Goal: Information Seeking & Learning: Obtain resource

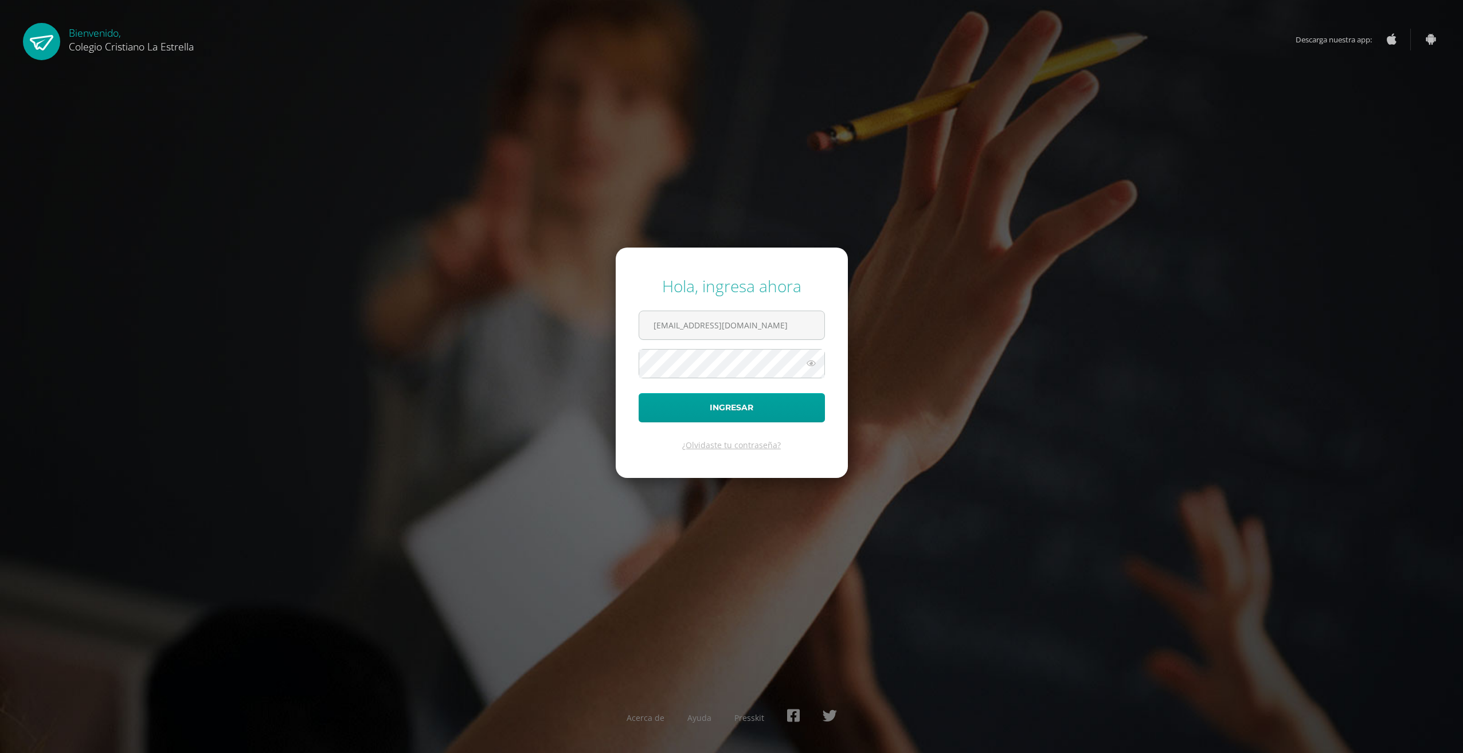
type input "756@laestrella.edu.gt"
click at [730, 407] on button "Ingresar" at bounding box center [732, 407] width 186 height 29
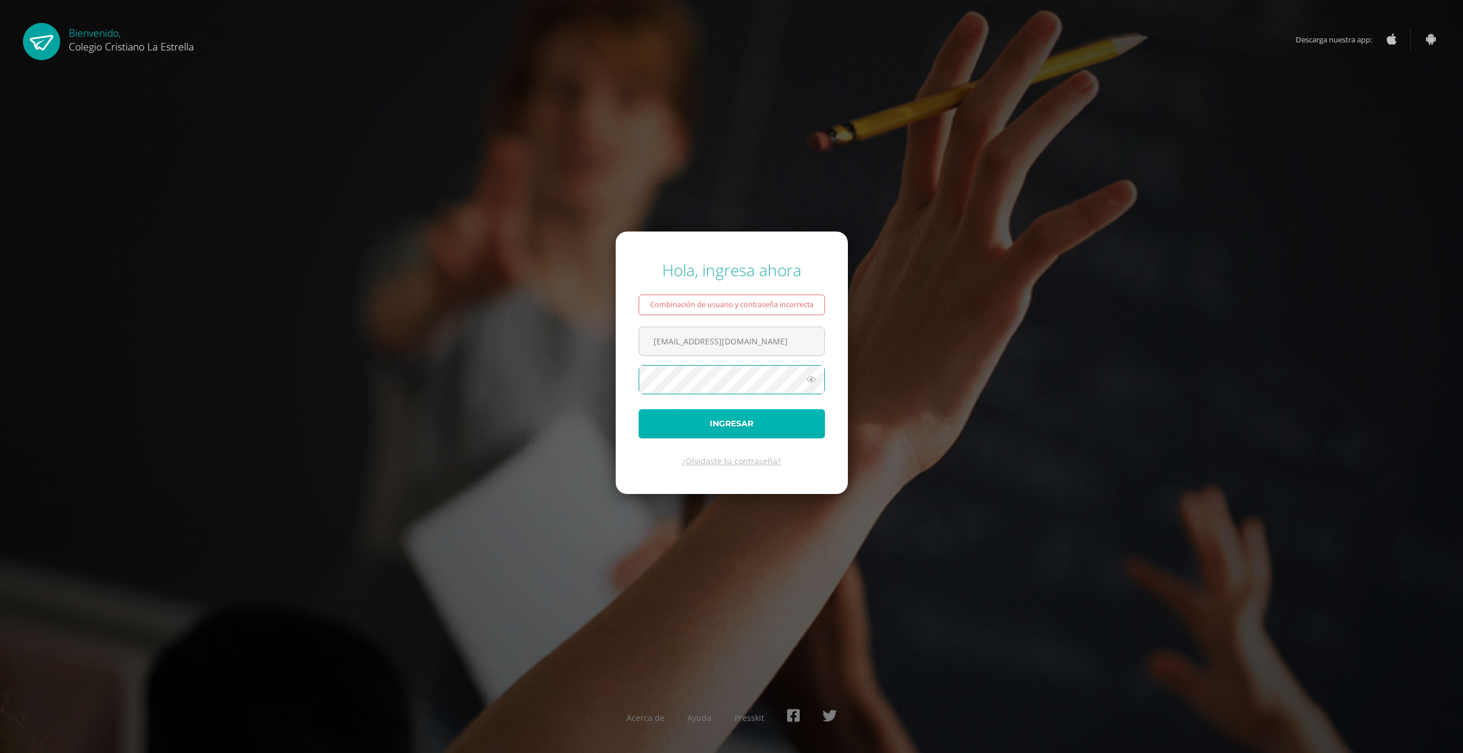
click at [757, 424] on button "Ingresar" at bounding box center [732, 423] width 186 height 29
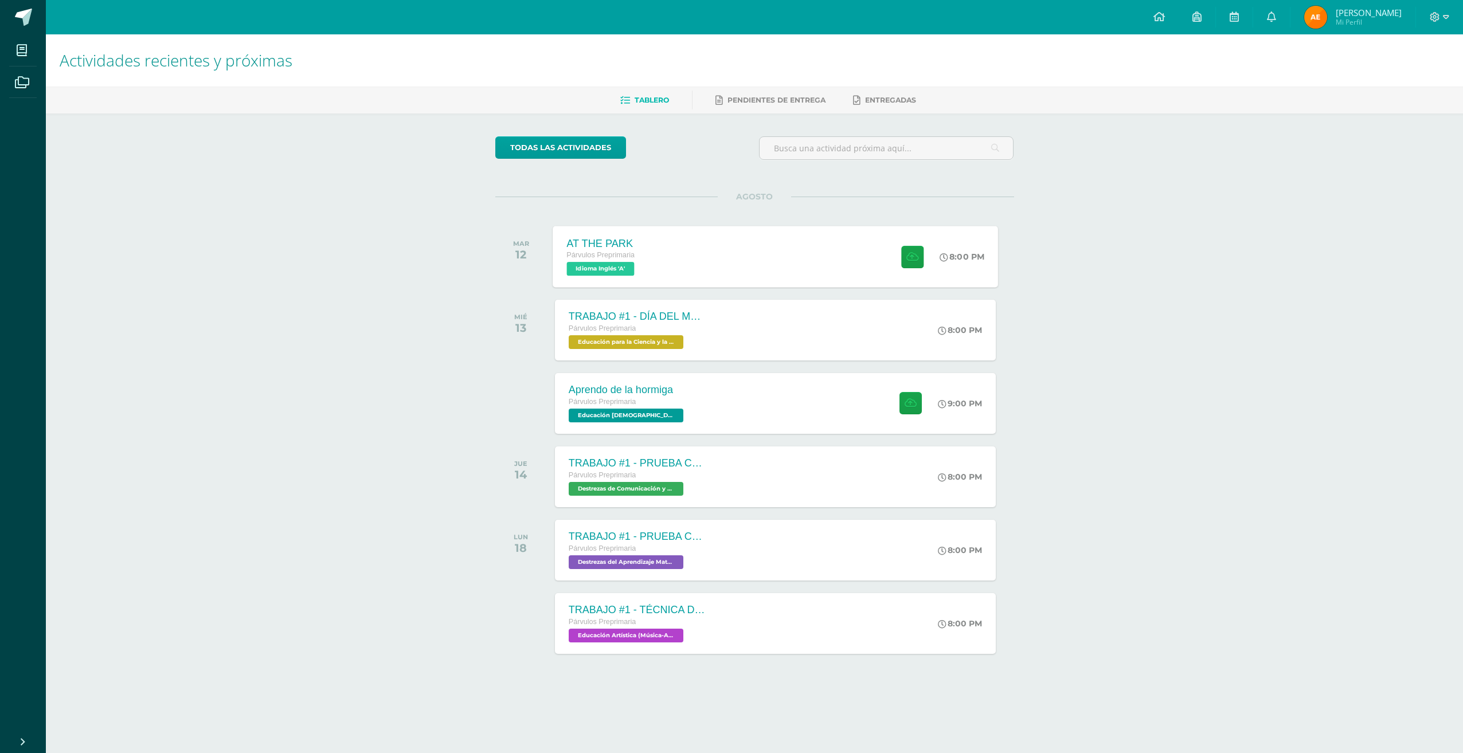
click at [604, 269] on span "Idioma Inglés 'A'" at bounding box center [601, 269] width 68 height 14
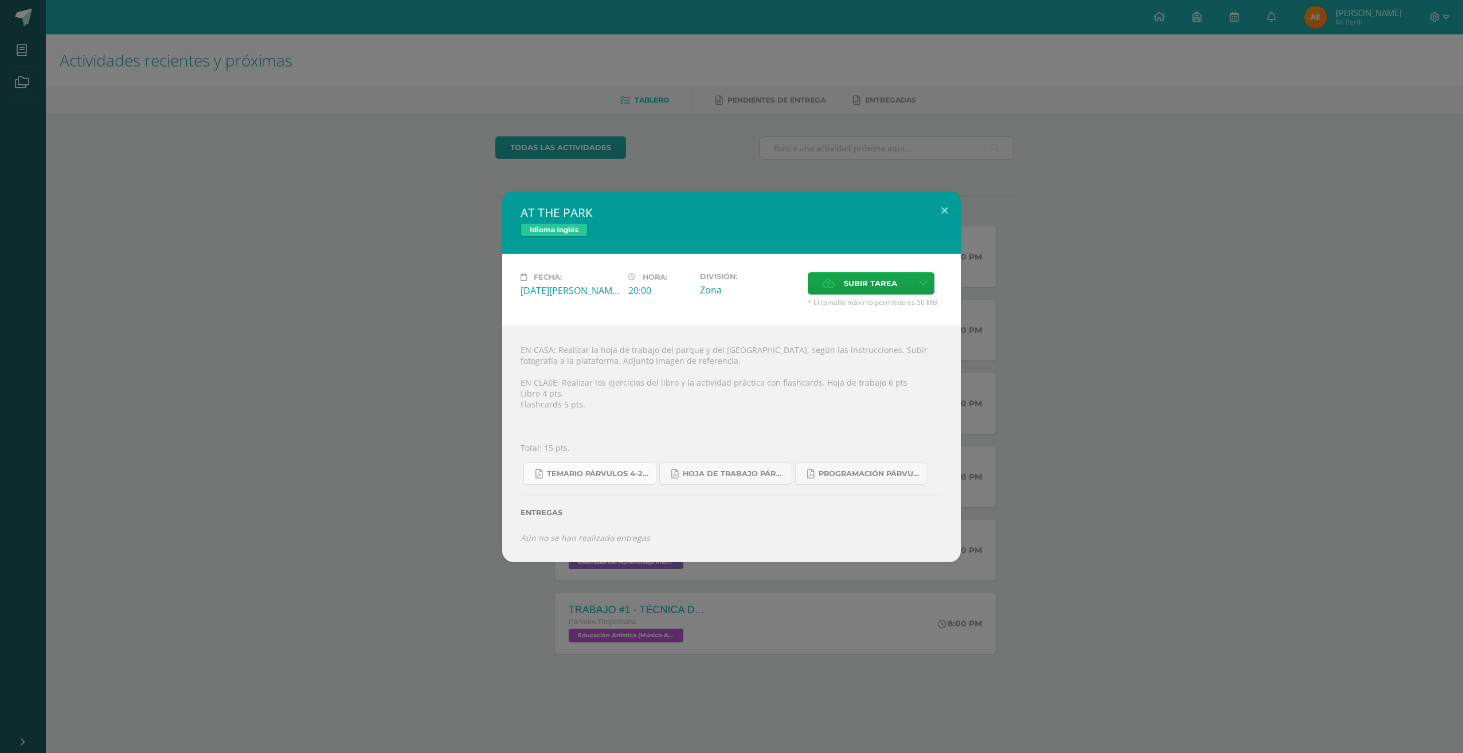
click at [608, 472] on span "Temario Párvulos 4-2025.pdf" at bounding box center [598, 474] width 103 height 9
click at [762, 475] on span "Hoja de trabajo PÁRVULOS1.pdf" at bounding box center [734, 474] width 103 height 9
click at [944, 212] on button at bounding box center [944, 210] width 33 height 39
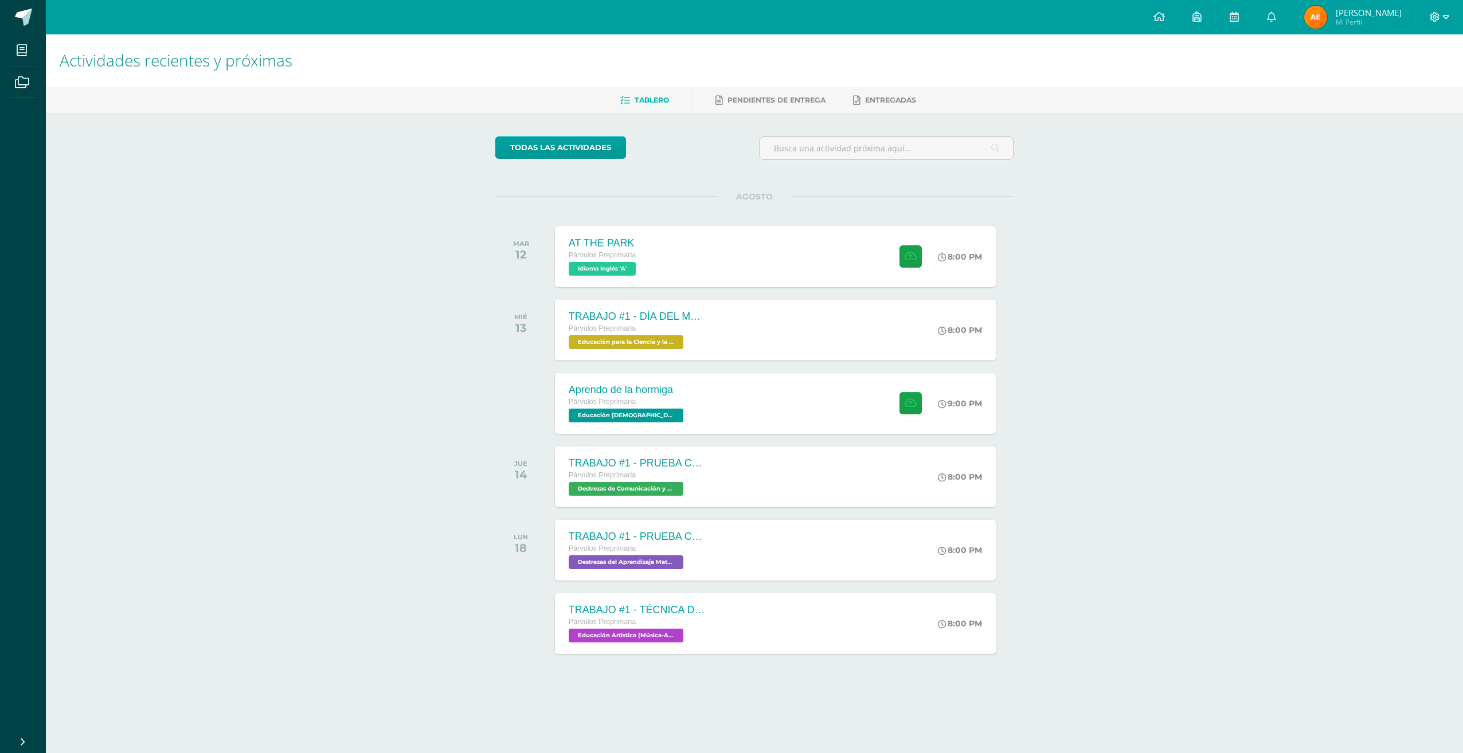
click at [1446, 18] on icon at bounding box center [1446, 17] width 6 height 4
click at [1407, 78] on span "Cerrar sesión" at bounding box center [1410, 78] width 52 height 11
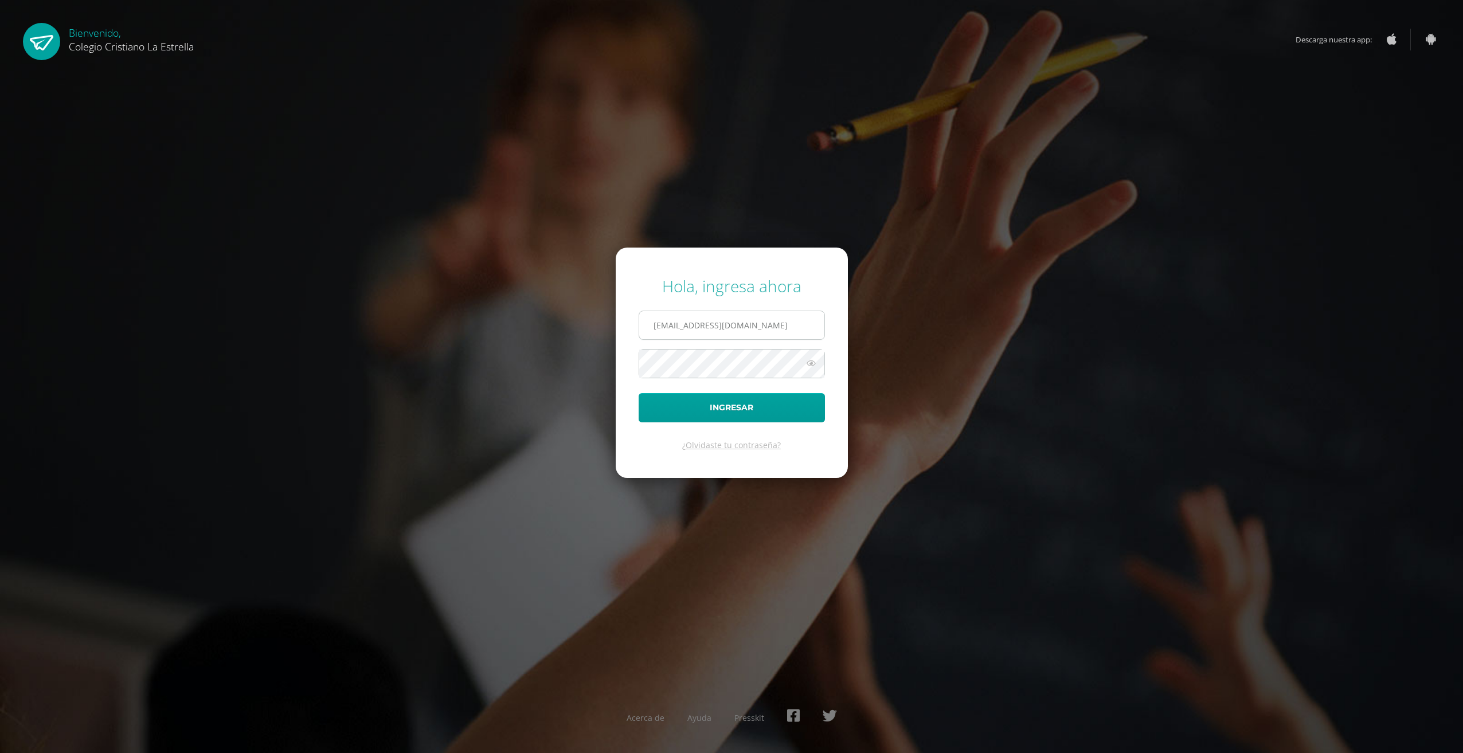
click at [762, 326] on input "756@laestrella.edu.gt" at bounding box center [731, 325] width 185 height 28
type input "7"
click at [666, 326] on input "756@laestrella.edu.gt" at bounding box center [731, 325] width 185 height 28
type input "567@laestrella.edu.gt"
click at [741, 414] on button "Ingresar" at bounding box center [732, 407] width 186 height 29
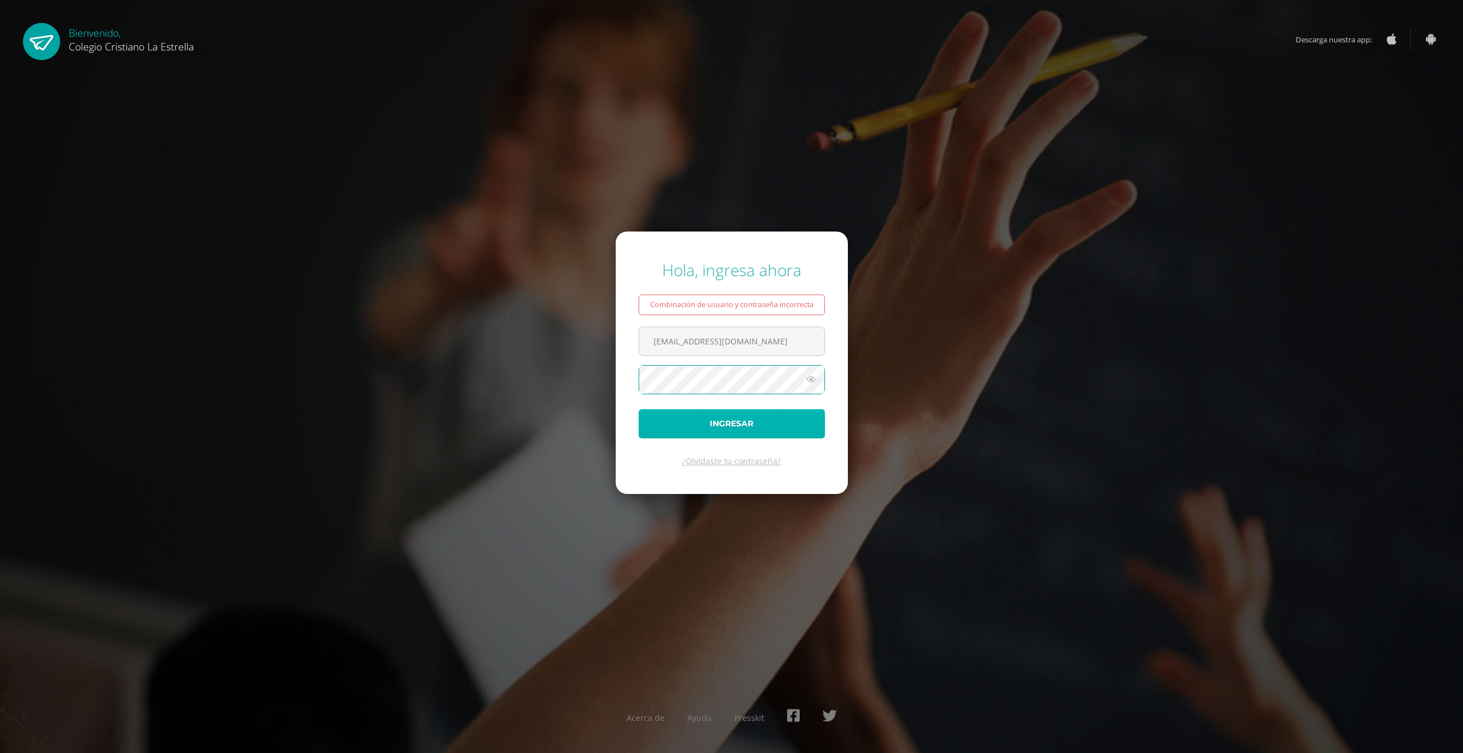
click at [645, 418] on button "Ingresar" at bounding box center [732, 423] width 186 height 29
click at [650, 423] on button "Ingresar" at bounding box center [732, 423] width 186 height 29
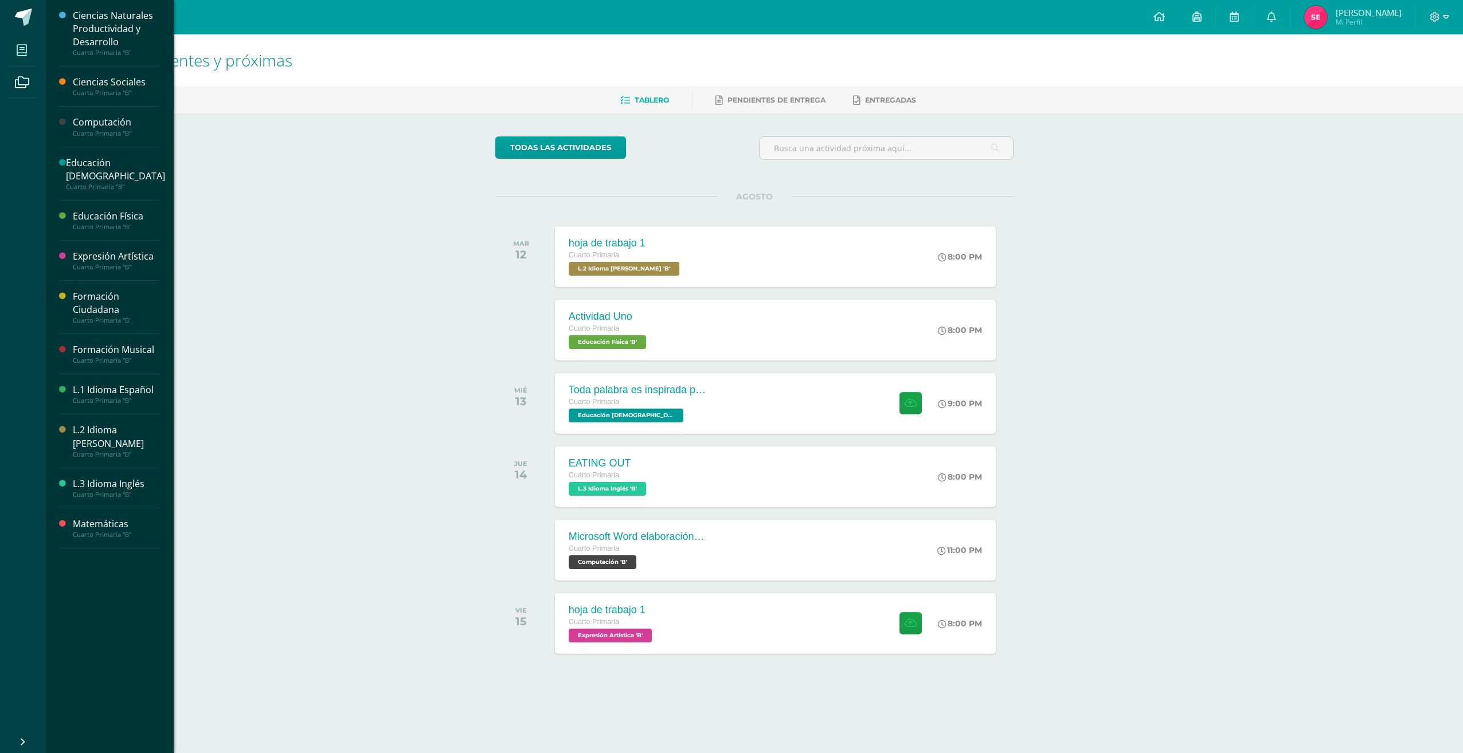
click at [28, 51] on span at bounding box center [22, 50] width 26 height 26
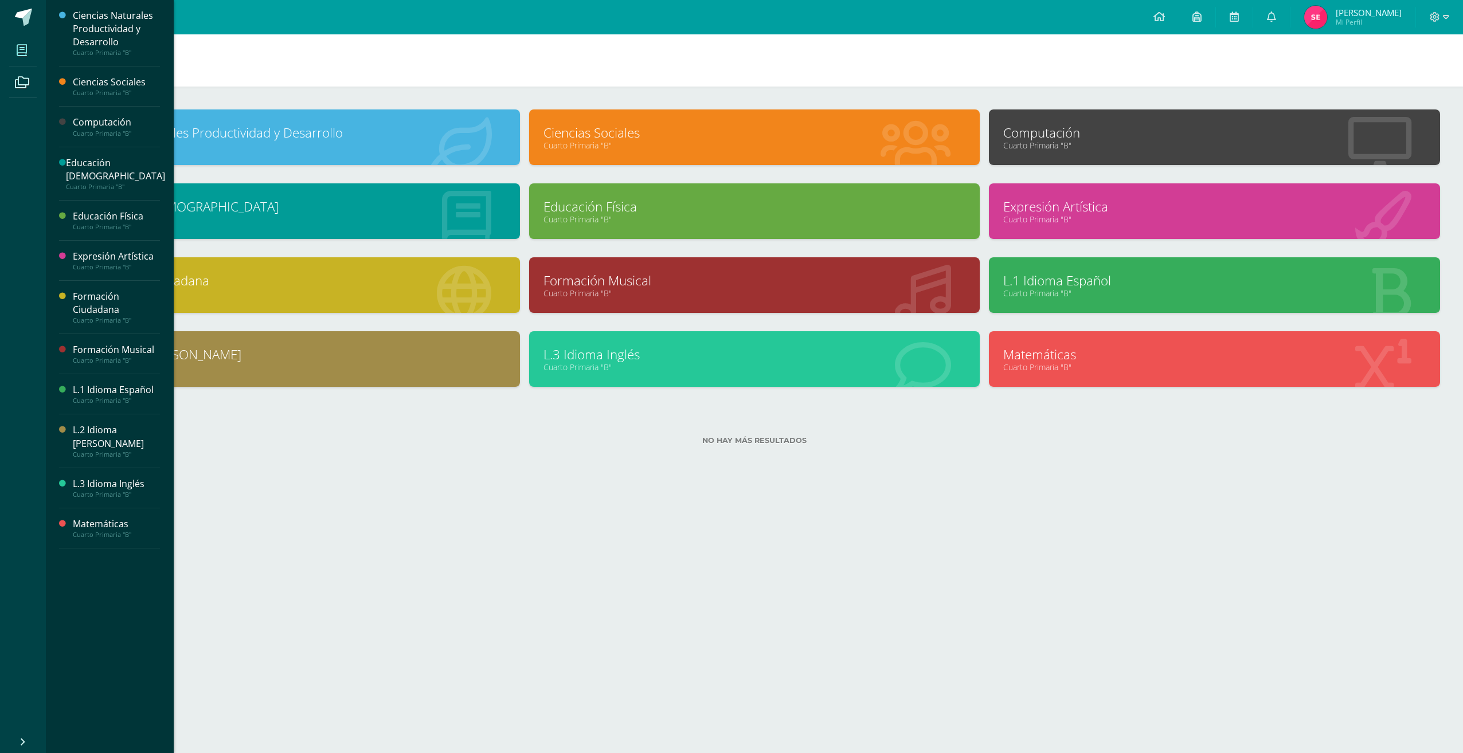
click at [94, 424] on div "L.2 Idioma [PERSON_NAME]" at bounding box center [116, 437] width 87 height 26
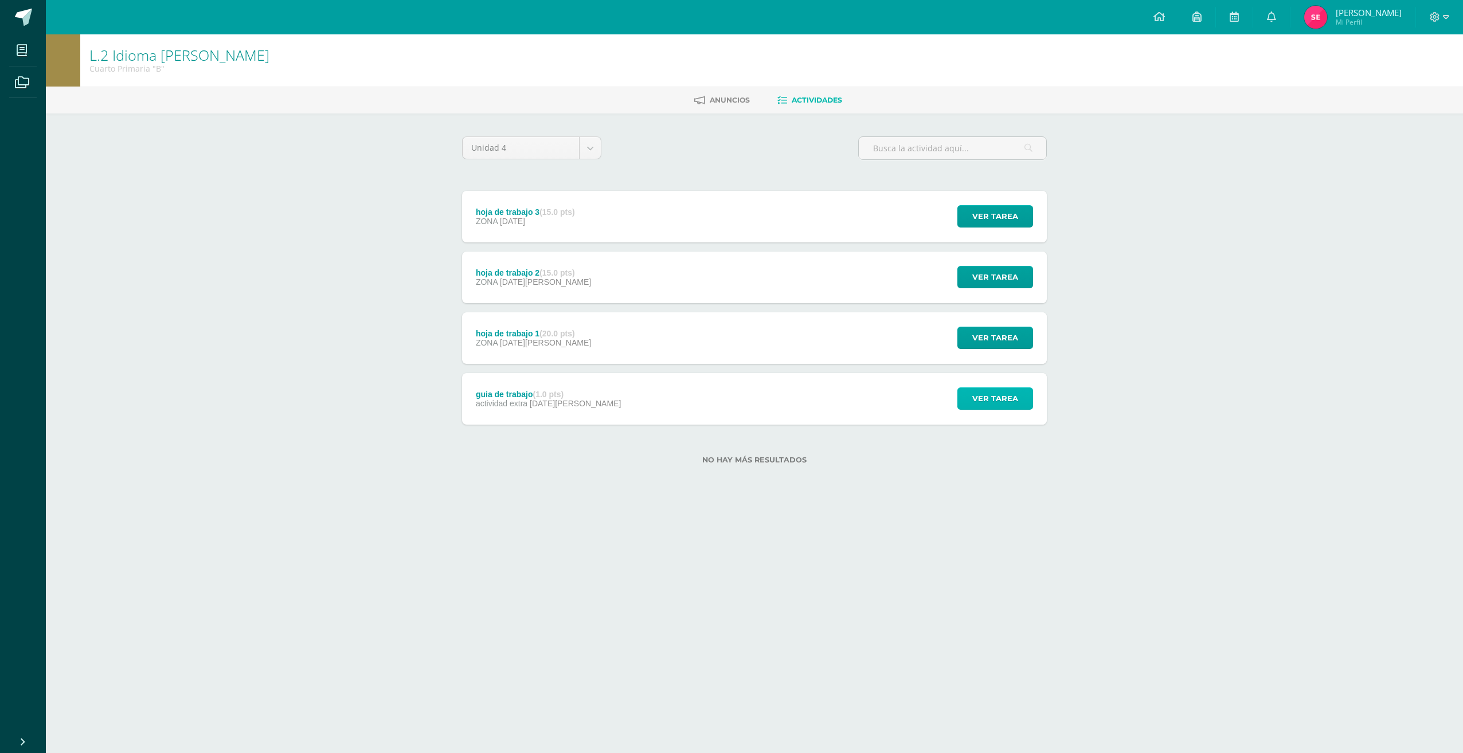
click at [1010, 401] on span "Ver tarea" at bounding box center [996, 398] width 46 height 21
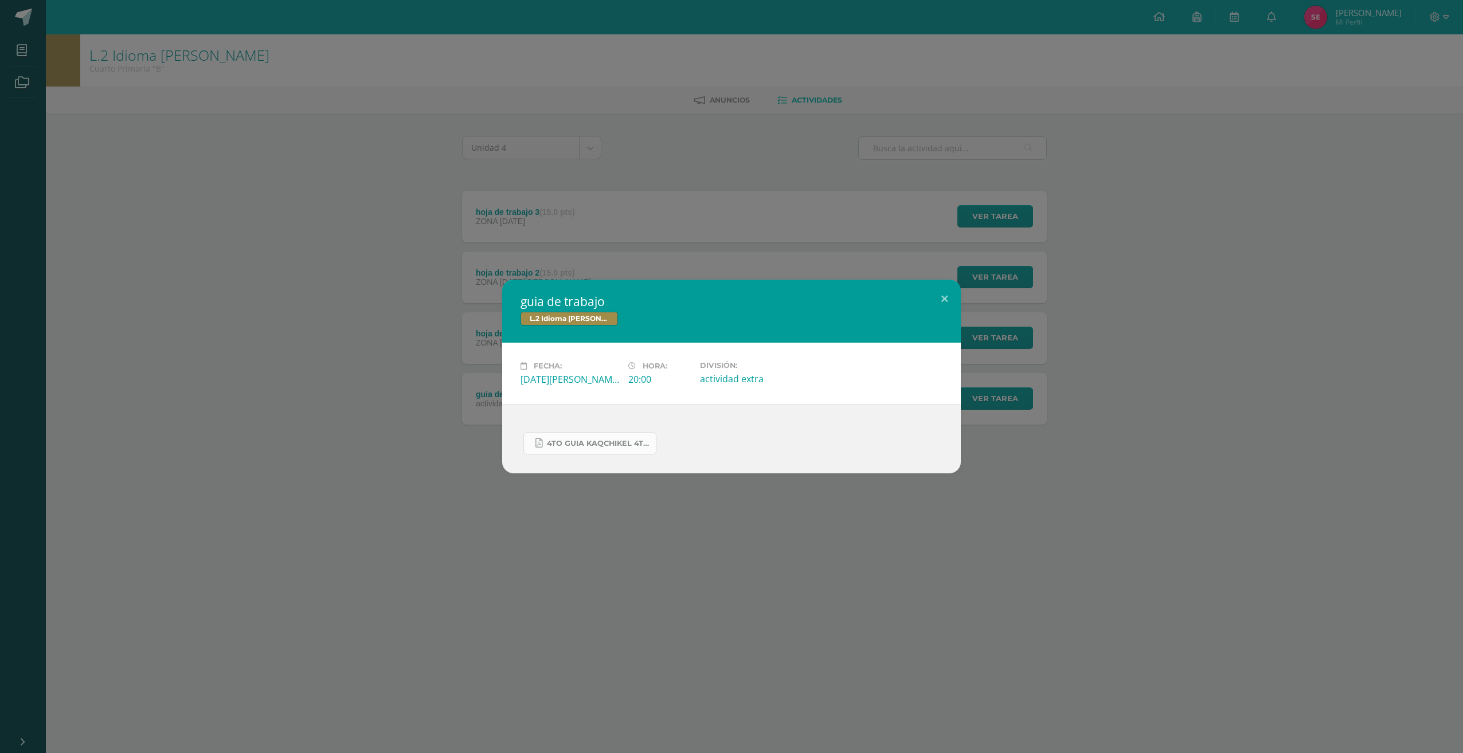
click at [567, 444] on span "4to guia kaqchikel 4ta unidad.pdf" at bounding box center [598, 443] width 103 height 9
click at [946, 303] on button at bounding box center [944, 299] width 33 height 39
